Goal: Transaction & Acquisition: Book appointment/travel/reservation

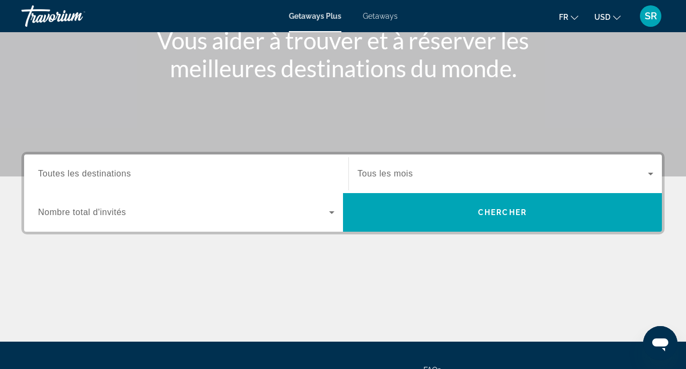
scroll to position [148, 0]
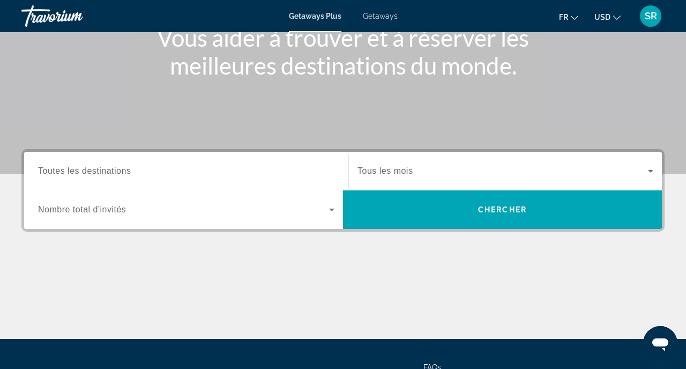
click at [601, 23] on button "USD USD ($) MXN (Mex$) CAD (Can$) GBP (£) EUR (€) AUD (A$) NZD (NZ$) CNY (CN¥)" at bounding box center [608, 17] width 26 height 16
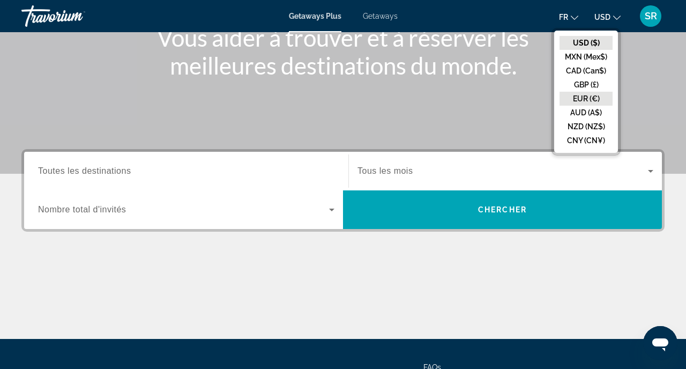
click at [592, 92] on button "EUR (€)" at bounding box center [586, 99] width 53 height 14
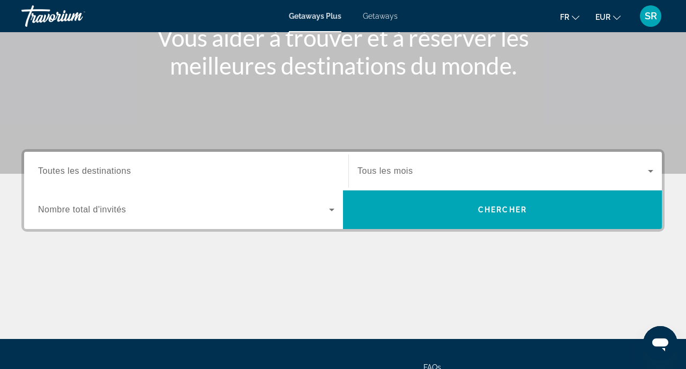
click at [302, 167] on input "Destination Toutes les destinations" at bounding box center [186, 171] width 296 height 13
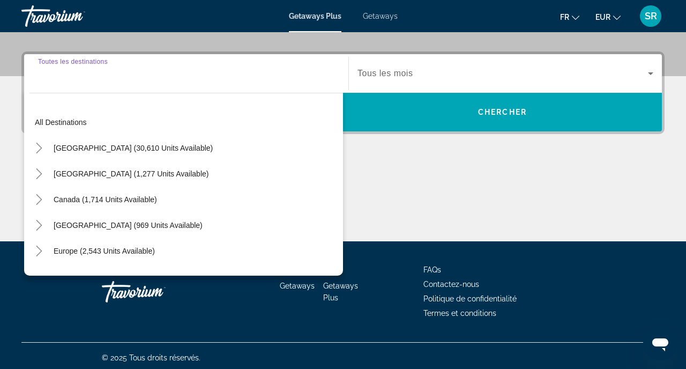
scroll to position [249, 0]
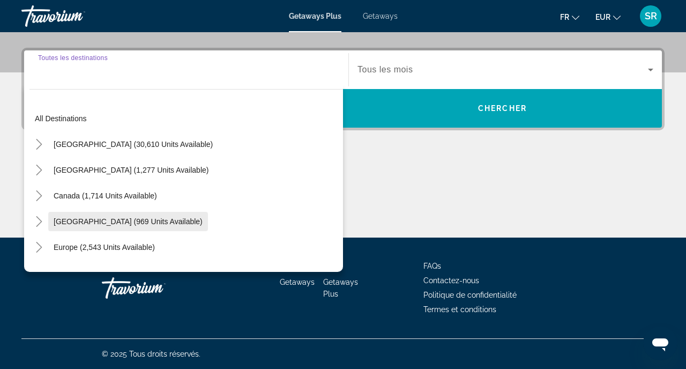
click at [188, 214] on span "Search widget" at bounding box center [128, 222] width 160 height 26
type input "**********"
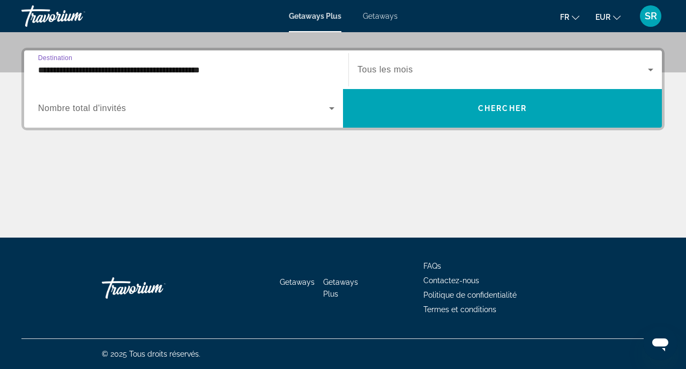
click at [239, 117] on div "Search widget" at bounding box center [186, 108] width 296 height 30
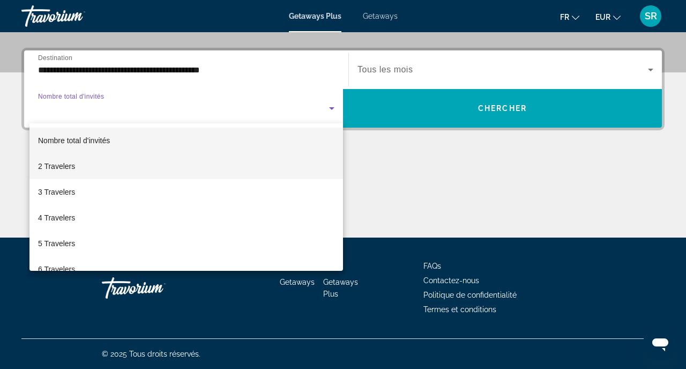
click at [221, 166] on mat-option "2 Travelers" at bounding box center [186, 166] width 314 height 26
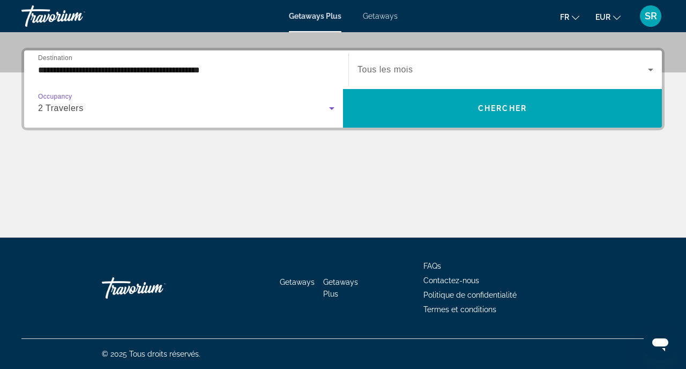
click at [409, 60] on div "Search widget" at bounding box center [506, 70] width 296 height 30
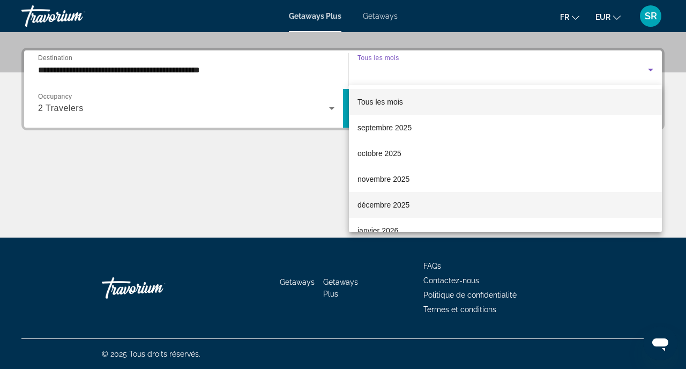
click at [388, 201] on span "décembre 2025" at bounding box center [384, 204] width 52 height 13
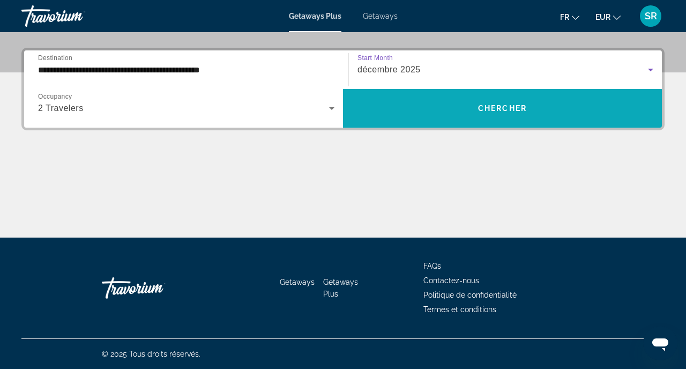
click at [449, 106] on span "Search widget" at bounding box center [502, 108] width 319 height 26
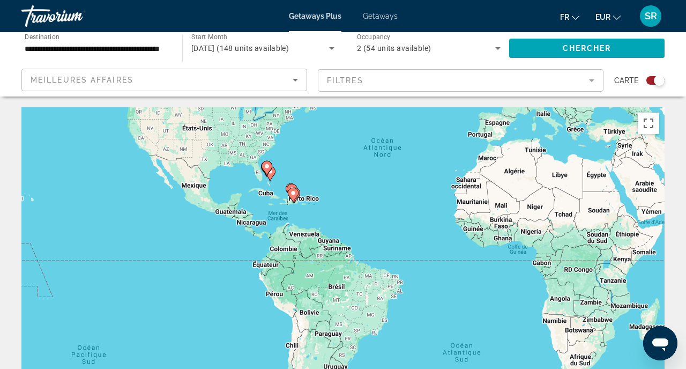
drag, startPoint x: 241, startPoint y: 276, endPoint x: 313, endPoint y: 169, distance: 129.4
click at [314, 169] on div "Pour activer le glissement avec le clavier, appuyez sur Alt+Entrée. Une fois ce…" at bounding box center [342, 268] width 643 height 322
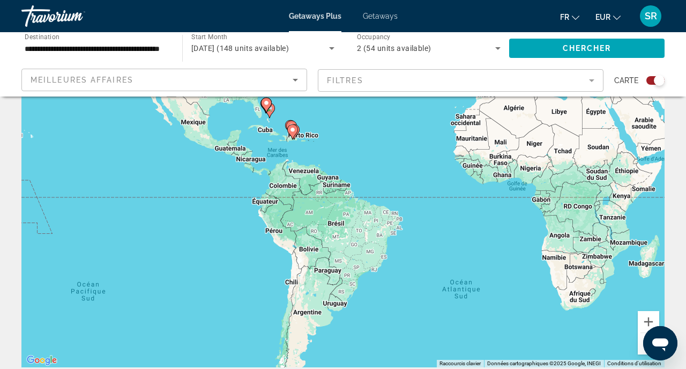
scroll to position [60, 0]
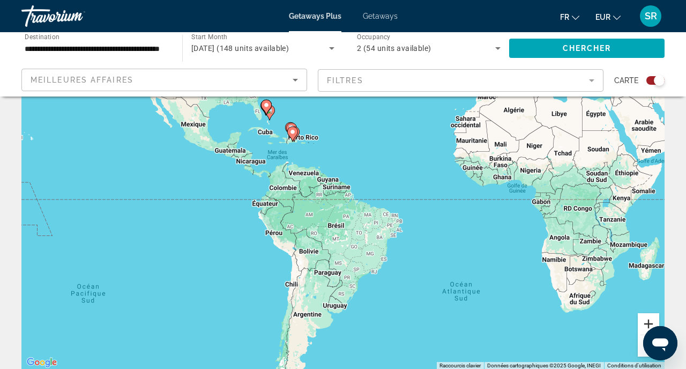
click at [652, 318] on button "Zoom avant" at bounding box center [648, 323] width 21 height 21
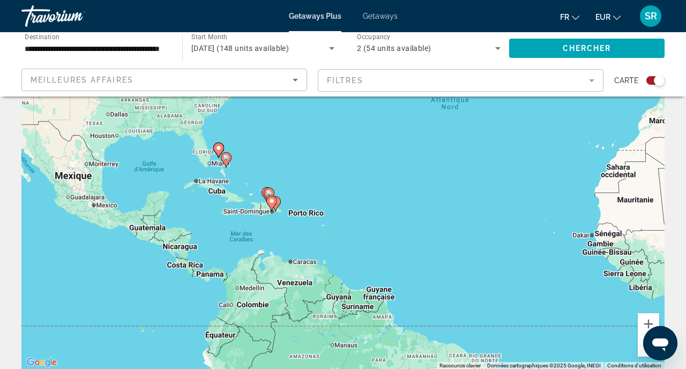
drag, startPoint x: 527, startPoint y: 206, endPoint x: 556, endPoint y: 344, distance: 141.3
click at [556, 344] on div "Pour activer le glissement avec le clavier, appuyez sur Alt+Entrée. Une fois ce…" at bounding box center [342, 209] width 643 height 322
click at [654, 321] on button "Zoom avant" at bounding box center [648, 323] width 21 height 21
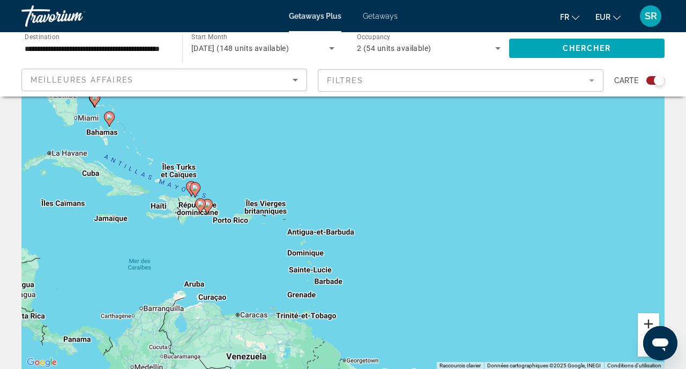
click at [652, 318] on button "Zoom avant" at bounding box center [648, 323] width 21 height 21
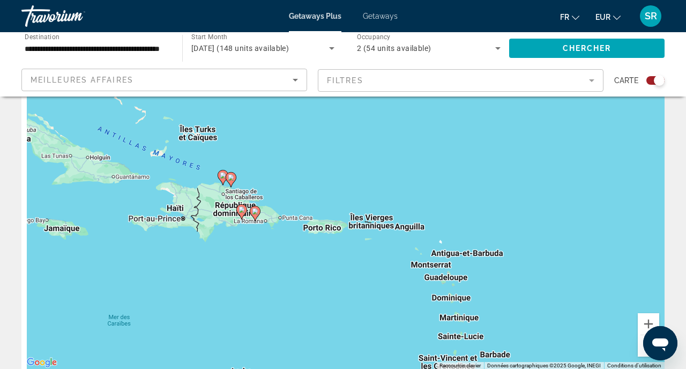
drag, startPoint x: 402, startPoint y: 226, endPoint x: 636, endPoint y: 235, distance: 234.5
click at [636, 236] on div "Pour activer le glissement avec le clavier, appuyez sur Alt+Entrée. Une fois ce…" at bounding box center [342, 209] width 643 height 322
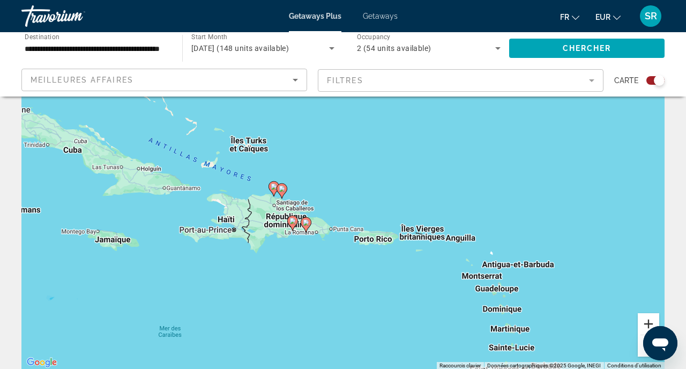
click at [656, 321] on button "Zoom avant" at bounding box center [648, 323] width 21 height 21
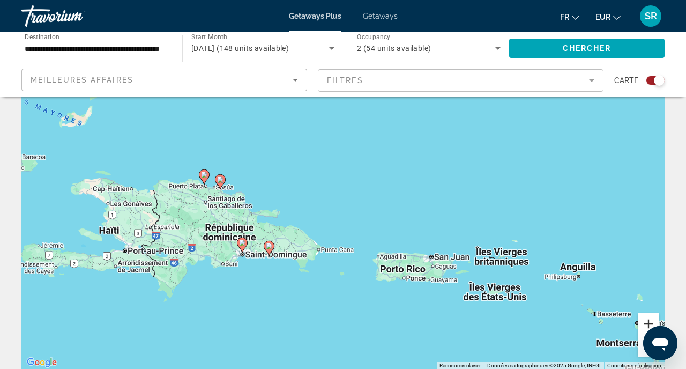
click at [648, 325] on button "Zoom avant" at bounding box center [648, 323] width 21 height 21
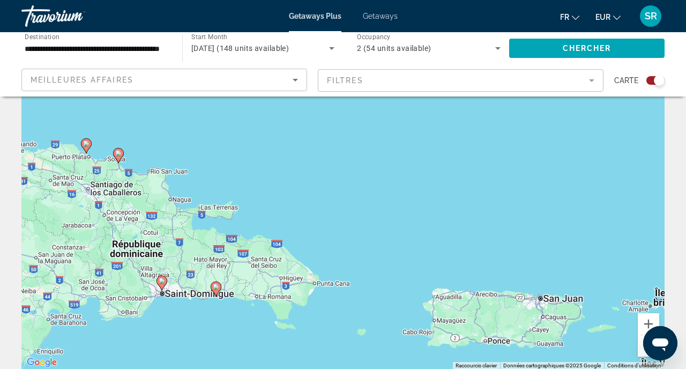
drag, startPoint x: 316, startPoint y: 232, endPoint x: 378, endPoint y: 202, distance: 68.8
click at [380, 203] on div "Pour activer le glissement avec le clavier, appuyez sur Alt+Entrée. Une fois ce…" at bounding box center [342, 209] width 643 height 322
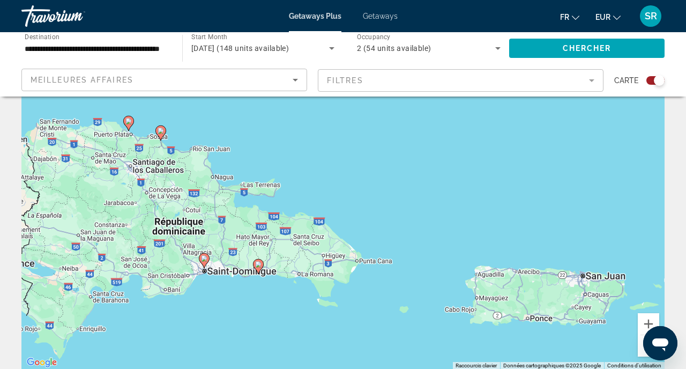
click at [257, 264] on image "Main content" at bounding box center [258, 264] width 6 height 6
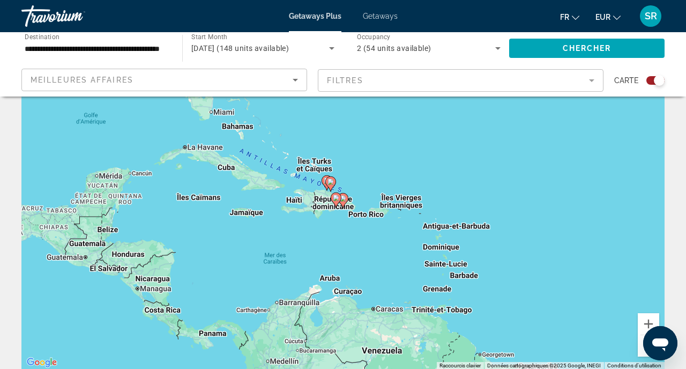
click at [343, 199] on image "Main content" at bounding box center [343, 198] width 6 height 6
type input "**********"
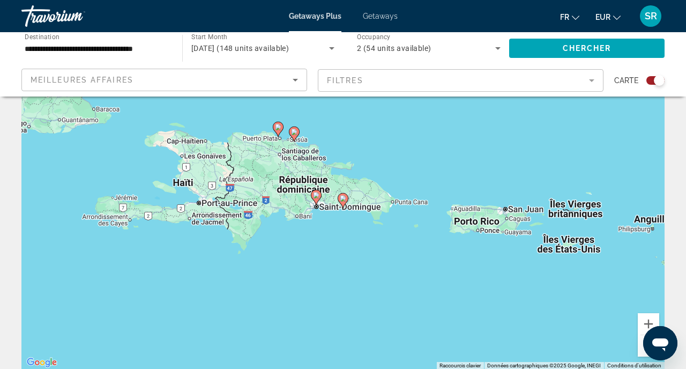
click at [343, 199] on image "Main content" at bounding box center [343, 198] width 6 height 6
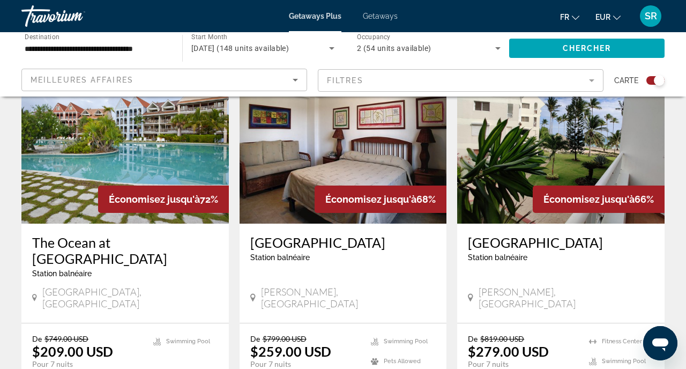
scroll to position [412, 0]
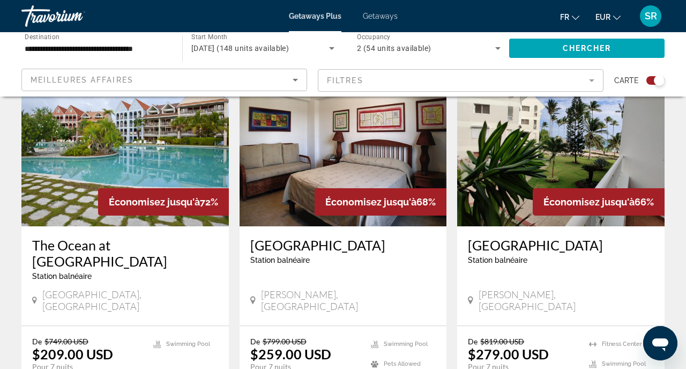
click at [363, 69] on mat-form-field "Filtres" at bounding box center [461, 80] width 286 height 23
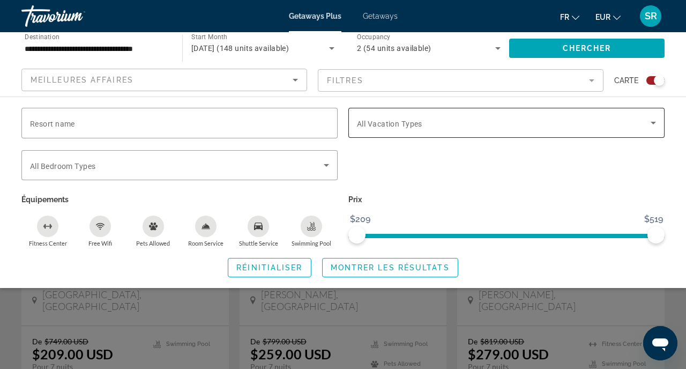
click at [373, 122] on span "All Vacation Types" at bounding box center [389, 124] width 65 height 9
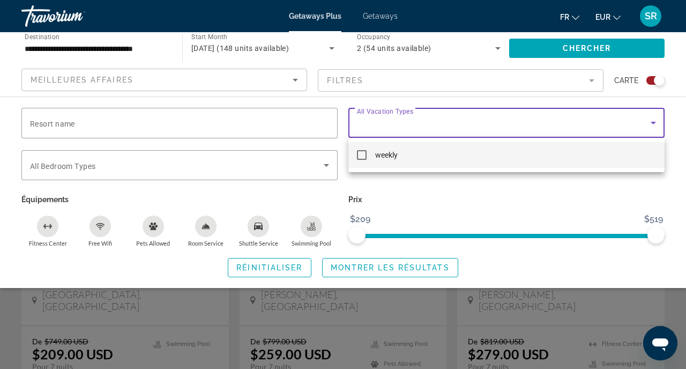
click at [373, 127] on div at bounding box center [343, 184] width 686 height 369
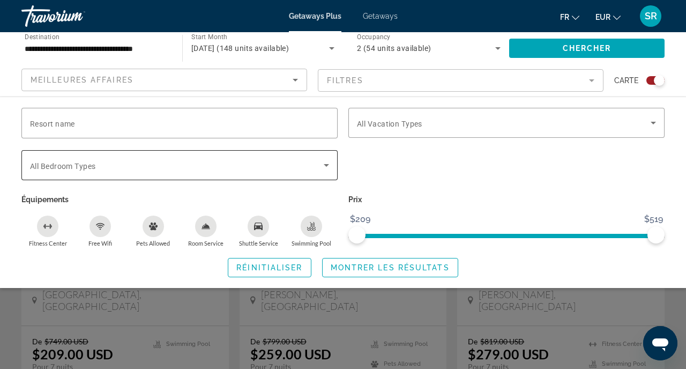
click at [291, 163] on span "Search widget" at bounding box center [177, 165] width 294 height 13
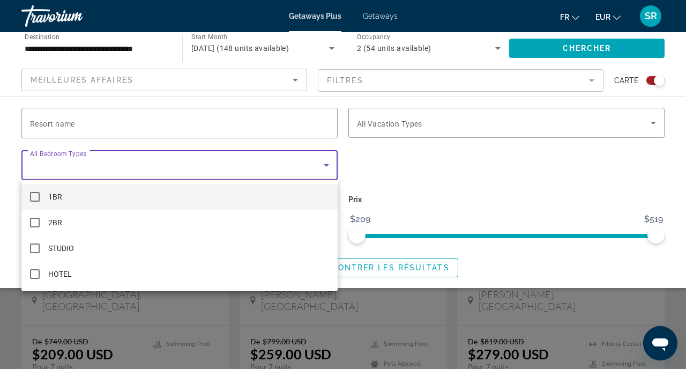
click at [291, 163] on div at bounding box center [343, 184] width 686 height 369
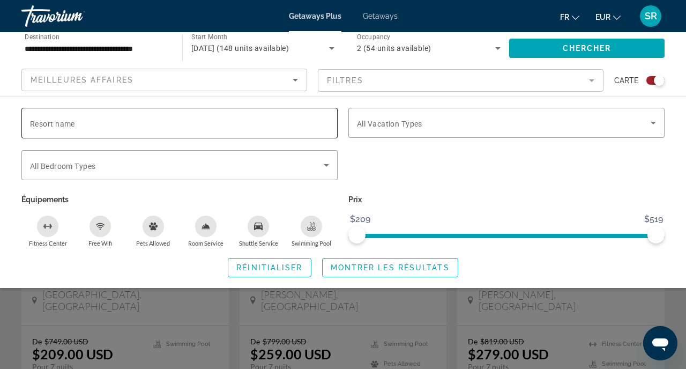
click at [302, 131] on div "Search widget" at bounding box center [179, 123] width 299 height 31
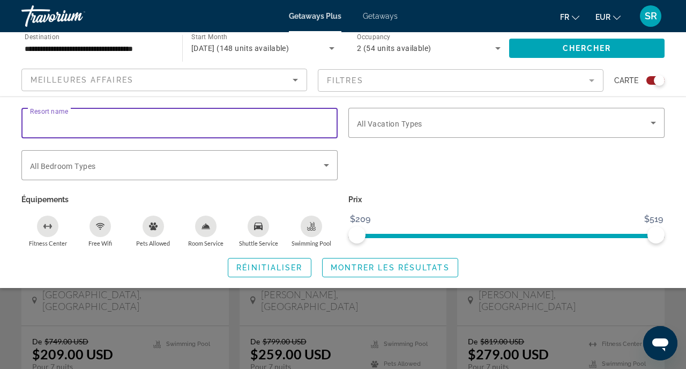
click at [302, 131] on div "Search widget" at bounding box center [179, 123] width 299 height 31
click at [522, 317] on div "Search widget" at bounding box center [343, 265] width 686 height 208
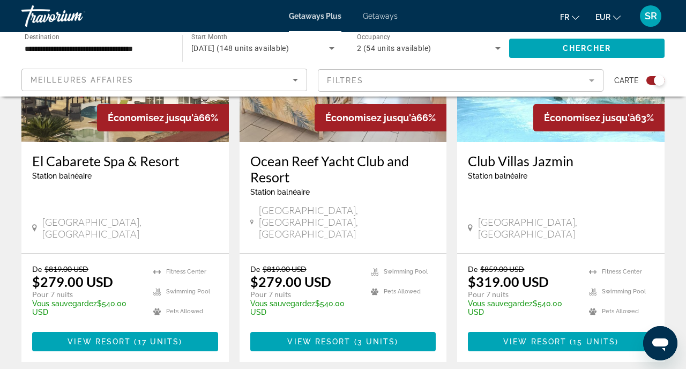
scroll to position [898, 0]
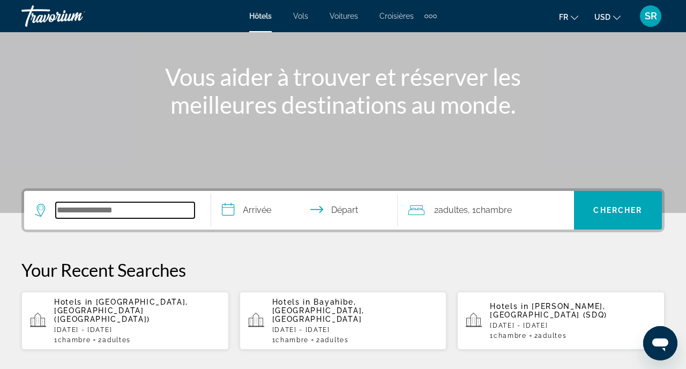
click at [162, 212] on input "Search widget" at bounding box center [125, 210] width 139 height 16
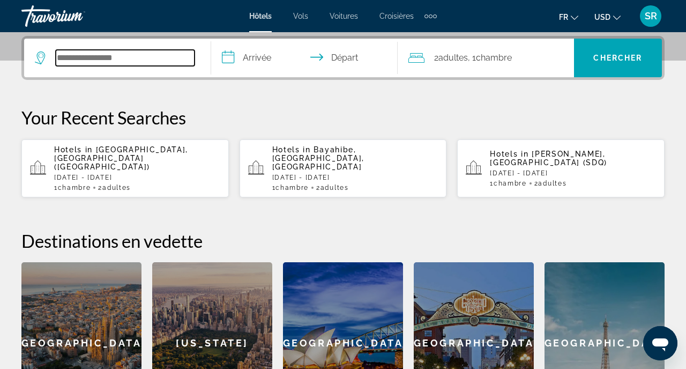
scroll to position [262, 0]
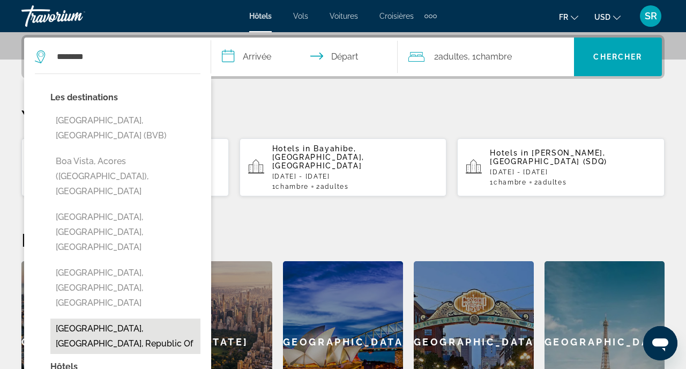
click at [114, 318] on button "[GEOGRAPHIC_DATA], [GEOGRAPHIC_DATA], Republic Of" at bounding box center [125, 335] width 150 height 35
type input "**********"
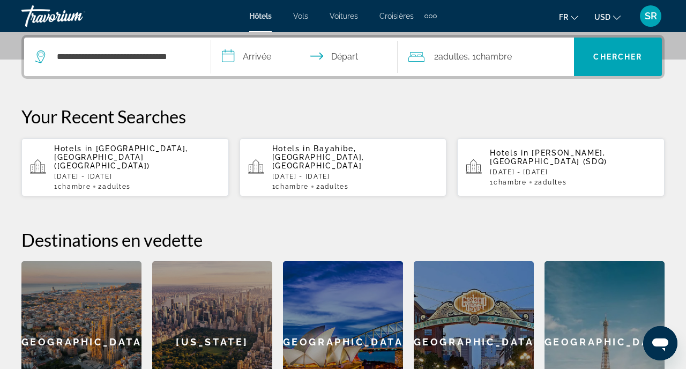
click at [268, 68] on input "**********" at bounding box center [306, 59] width 191 height 42
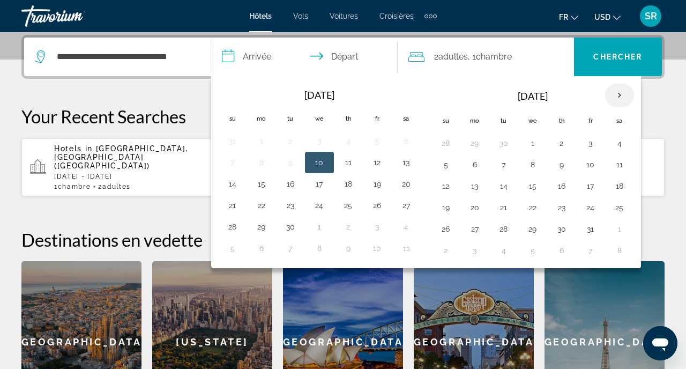
click at [620, 93] on th "Next month" at bounding box center [619, 96] width 29 height 24
click at [555, 210] on button "25" at bounding box center [561, 207] width 17 height 15
click at [620, 96] on th "Next month" at bounding box center [619, 96] width 29 height 24
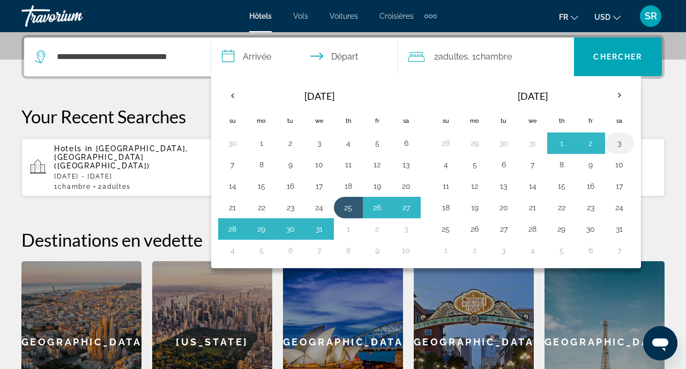
click at [614, 143] on button "3" at bounding box center [619, 143] width 17 height 15
type input "**********"
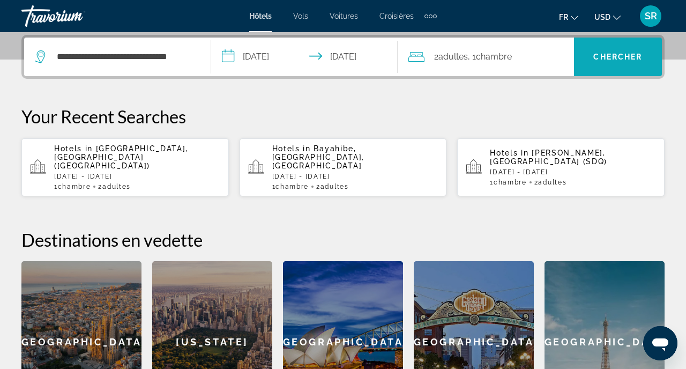
click at [640, 63] on span "Search widget" at bounding box center [618, 57] width 88 height 26
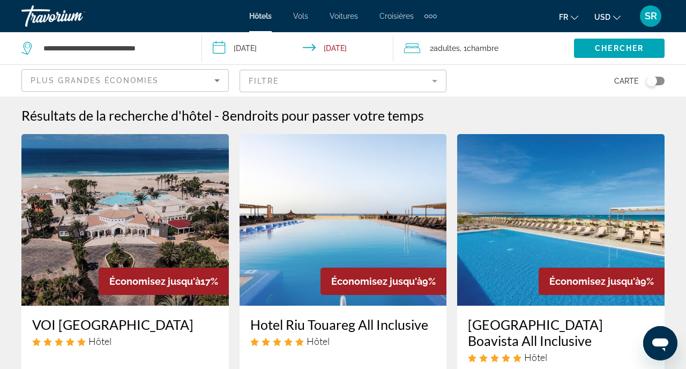
click at [253, 81] on mat-form-field "Filtre" at bounding box center [343, 81] width 207 height 23
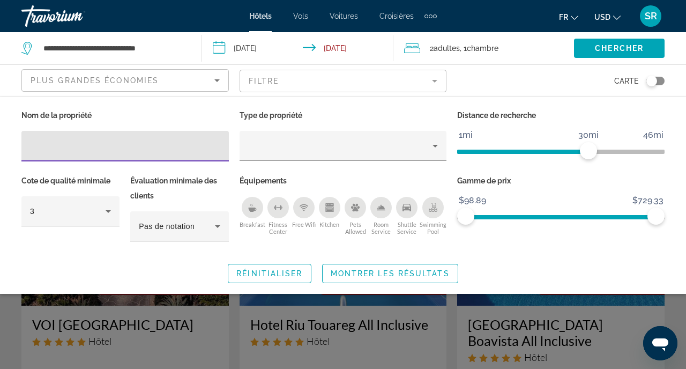
click at [254, 203] on icon "Breakfast" at bounding box center [252, 207] width 9 height 9
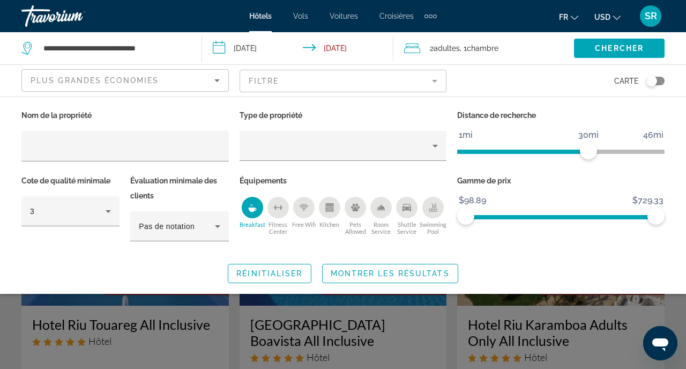
click at [381, 215] on div "Room Service" at bounding box center [380, 207] width 21 height 21
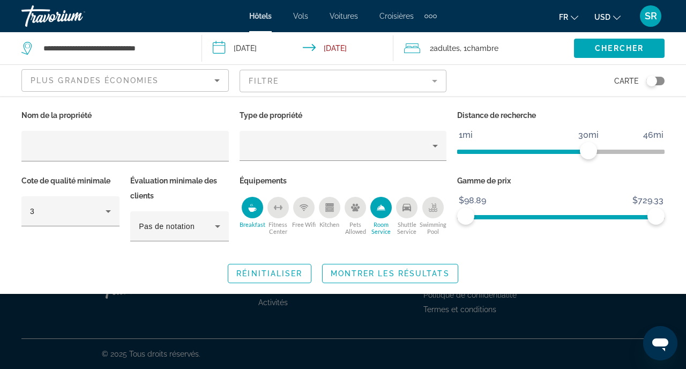
click at [381, 215] on div "Room Service" at bounding box center [380, 207] width 21 height 21
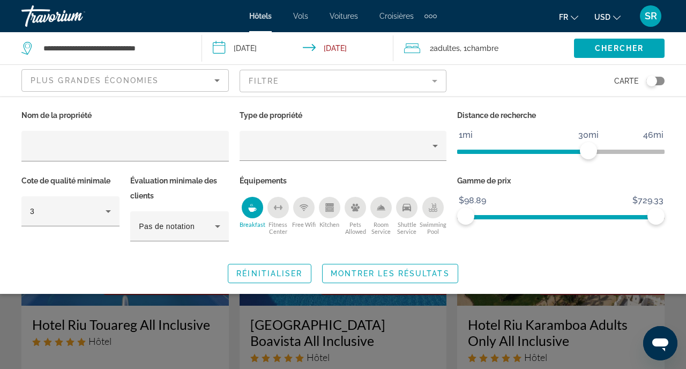
click at [415, 215] on button "Shuttle Service" at bounding box center [407, 215] width 26 height 39
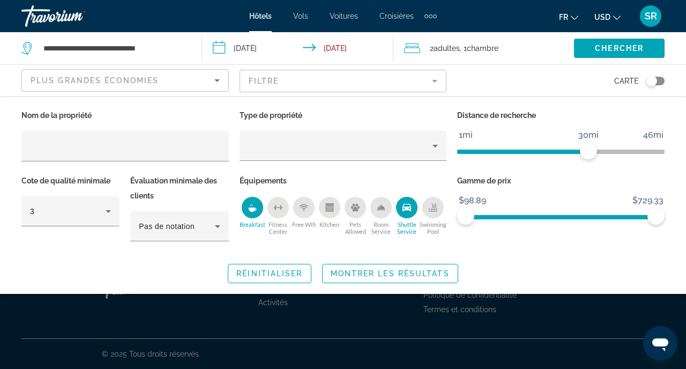
click at [437, 215] on div "Swimming Pool" at bounding box center [432, 207] width 21 height 21
click at [413, 277] on span "Montrer les résultats" at bounding box center [390, 273] width 119 height 9
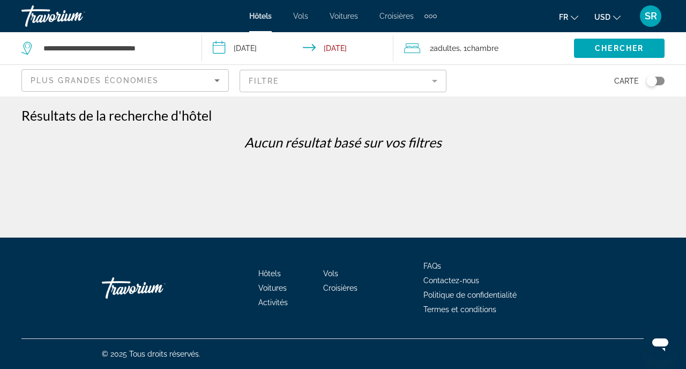
click at [355, 81] on mat-form-field "Filtre" at bounding box center [343, 81] width 207 height 23
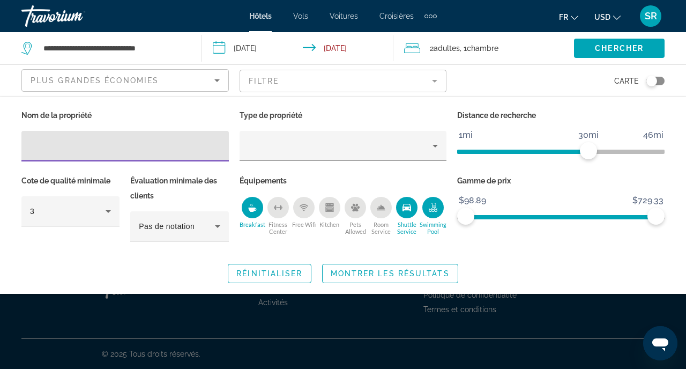
click at [402, 212] on div "Shuttle Service" at bounding box center [406, 207] width 21 height 21
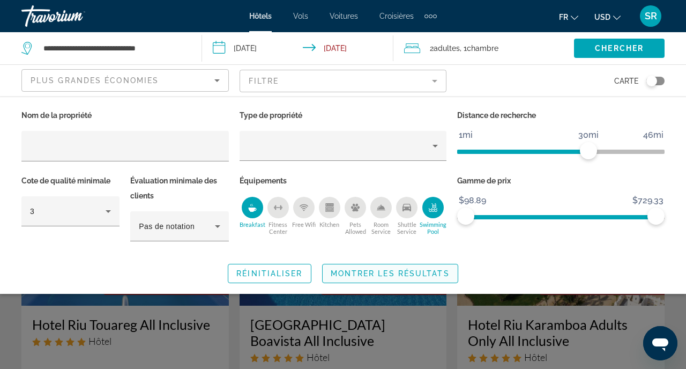
click at [385, 274] on span "Montrer les résultats" at bounding box center [390, 273] width 119 height 9
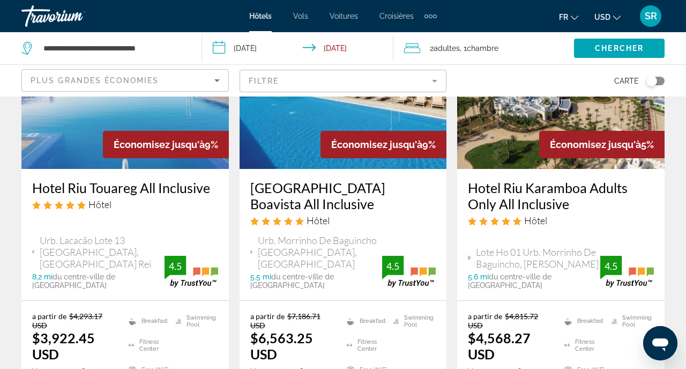
scroll to position [138, 0]
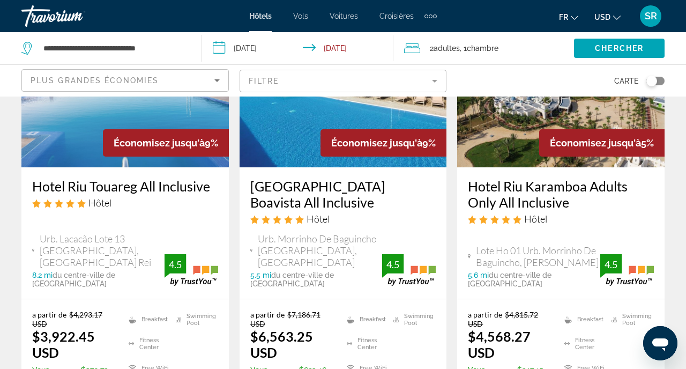
click at [353, 89] on mat-form-field "Filtre" at bounding box center [343, 81] width 207 height 23
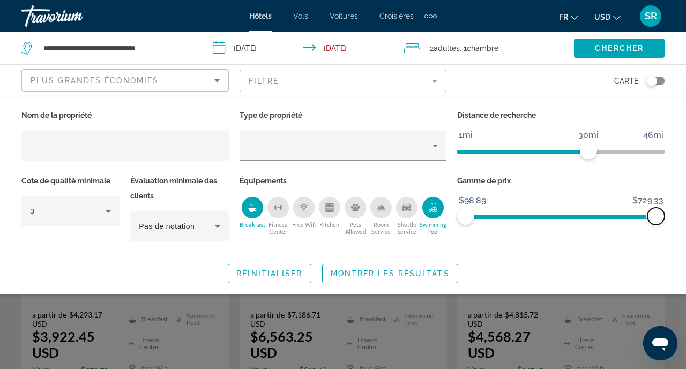
drag, startPoint x: 656, startPoint y: 214, endPoint x: 678, endPoint y: 221, distance: 23.2
click at [678, 221] on div "Nom de la propriété Type de propriété Distance de recherche 1mi 46mi 30mi Cote …" at bounding box center [343, 195] width 686 height 175
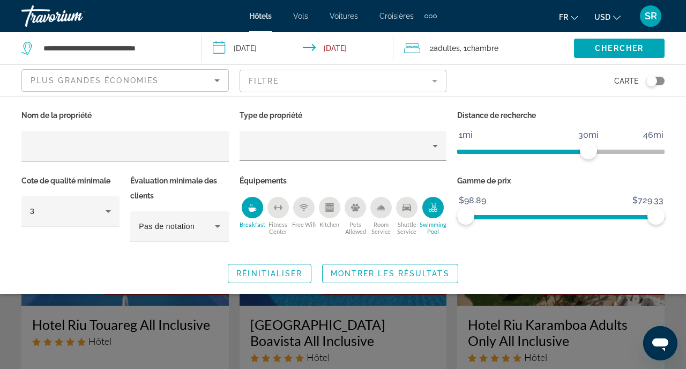
click at [541, 281] on div "Réinitialiser Montrer les résultats" at bounding box center [342, 273] width 643 height 19
click at [481, 323] on div "Search widget" at bounding box center [343, 265] width 686 height 208
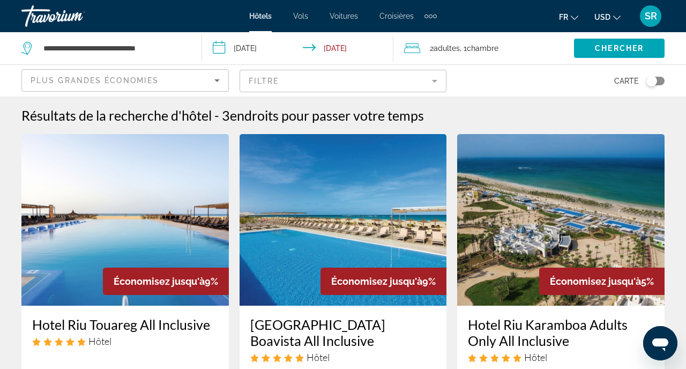
click at [331, 83] on mat-form-field "Filtre" at bounding box center [343, 81] width 207 height 23
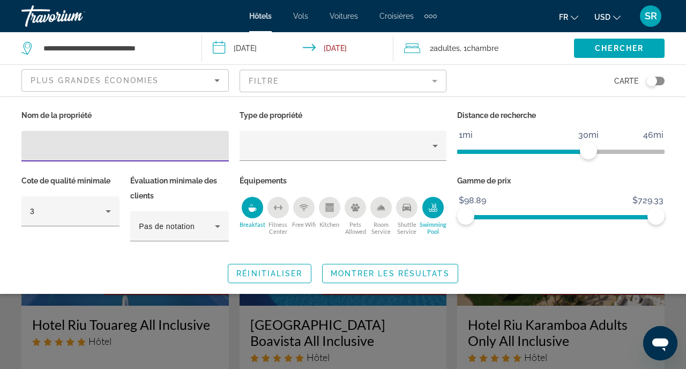
click at [331, 83] on mat-form-field "Filtre" at bounding box center [343, 81] width 207 height 23
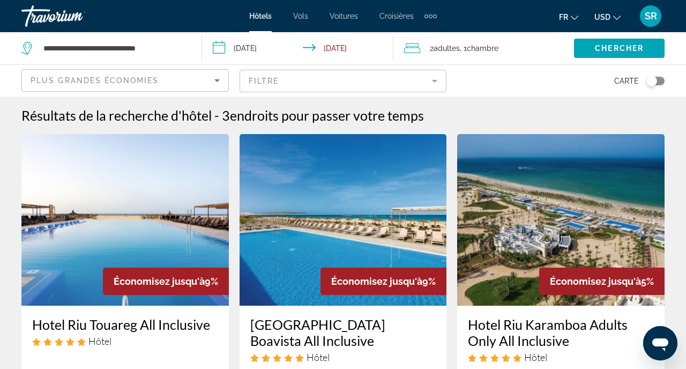
click at [212, 74] on icon "Sort by" at bounding box center [217, 80] width 13 height 13
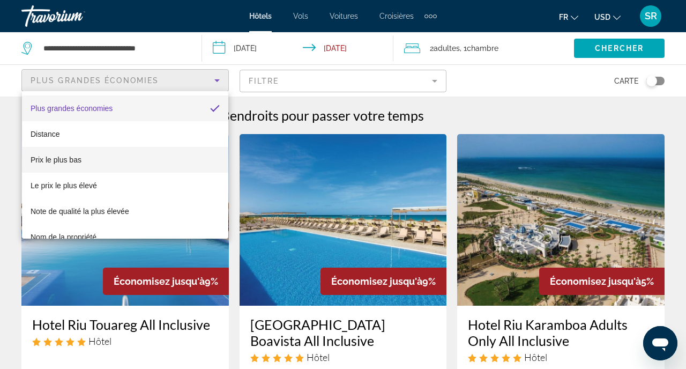
click at [179, 159] on mat-option "Prix le plus bas" at bounding box center [125, 160] width 206 height 26
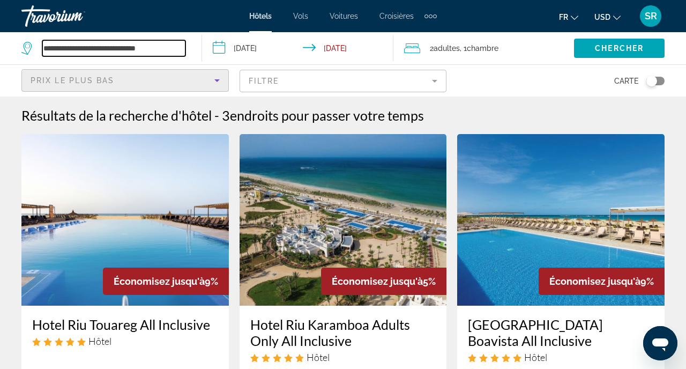
click at [179, 42] on input "**********" at bounding box center [113, 48] width 143 height 16
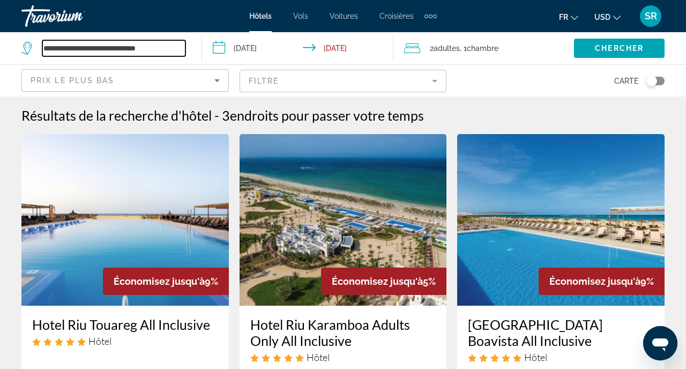
click at [179, 42] on input "**********" at bounding box center [113, 48] width 143 height 16
click at [176, 47] on input "***" at bounding box center [113, 48] width 143 height 16
type input "*"
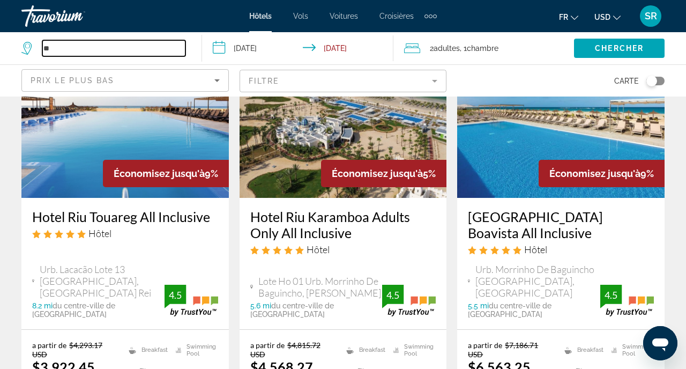
scroll to position [106, 0]
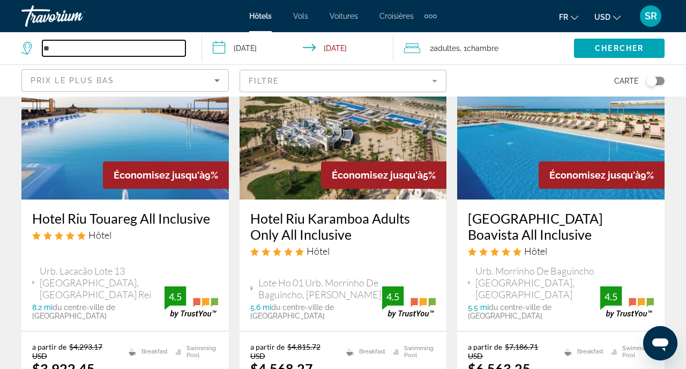
type input "**"
click at [13, 235] on div "Résultats de la recherche d'hôtel - 3 endroits pour passer votre temps Économis…" at bounding box center [343, 250] width 686 height 498
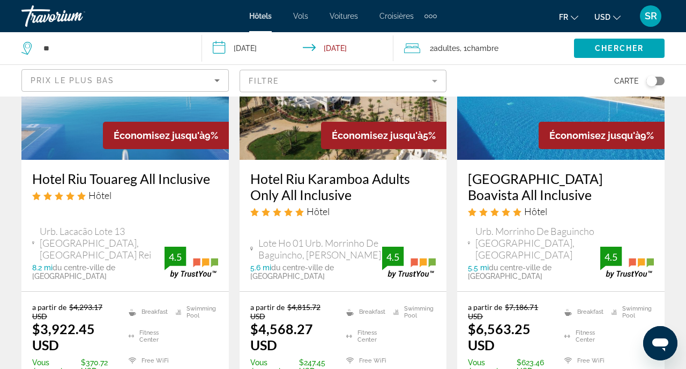
scroll to position [0, 0]
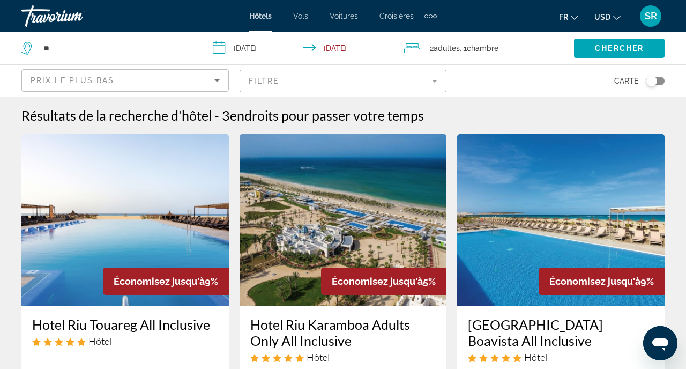
click at [325, 87] on mat-form-field "Filtre" at bounding box center [343, 81] width 207 height 23
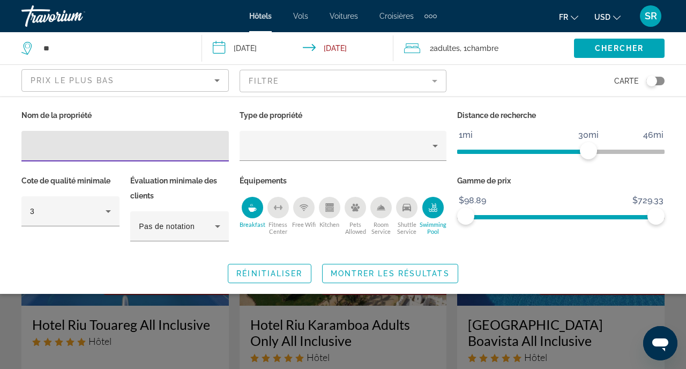
click at [253, 205] on icon "Breakfast" at bounding box center [252, 207] width 9 height 9
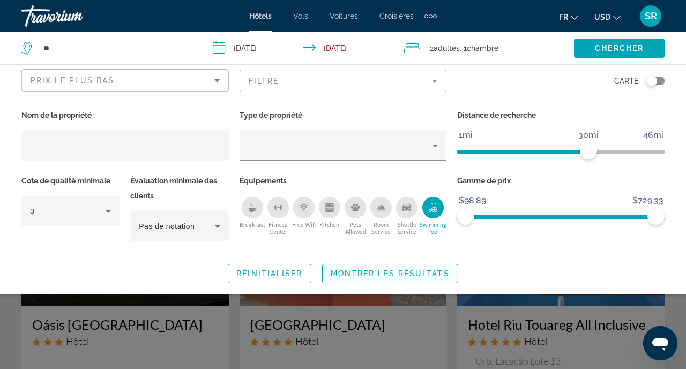
click at [341, 270] on span "Montrer les résultats" at bounding box center [390, 273] width 119 height 9
